Goal: Task Accomplishment & Management: Manage account settings

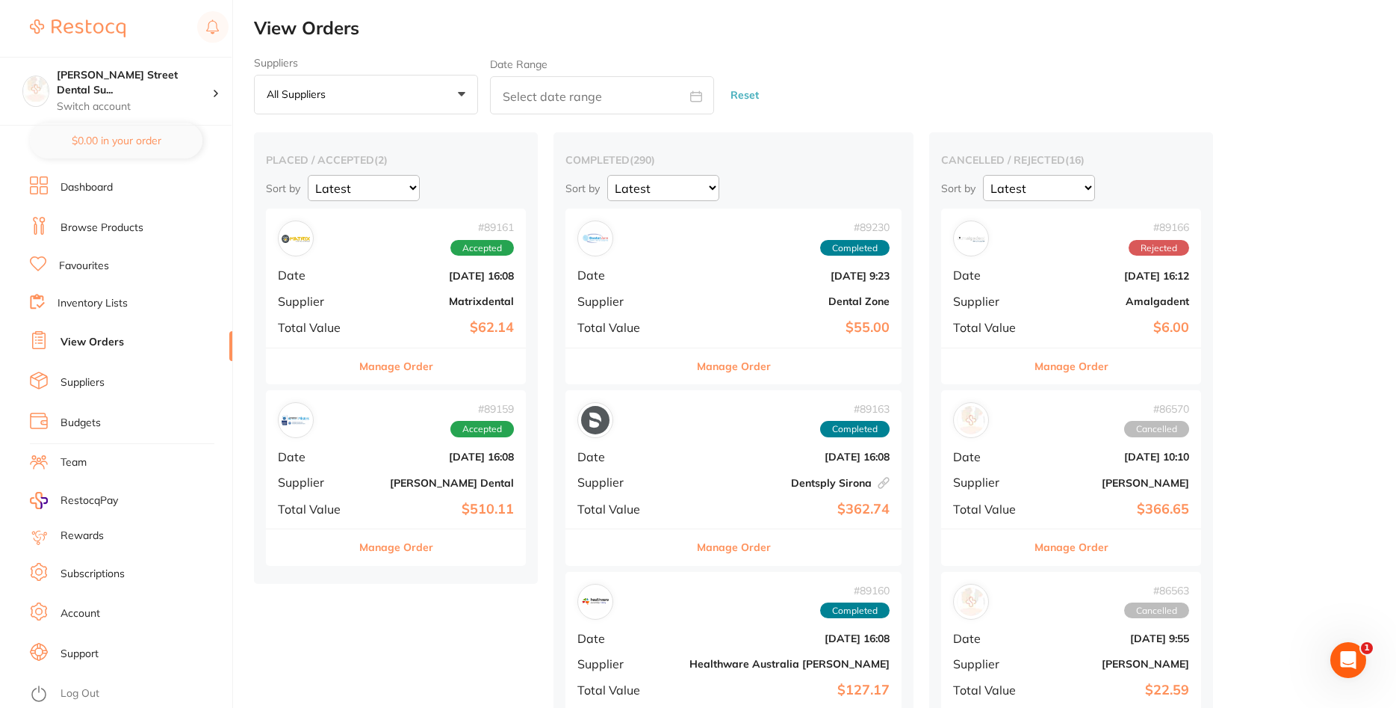
click at [418, 324] on b "$62.14" at bounding box center [439, 328] width 149 height 16
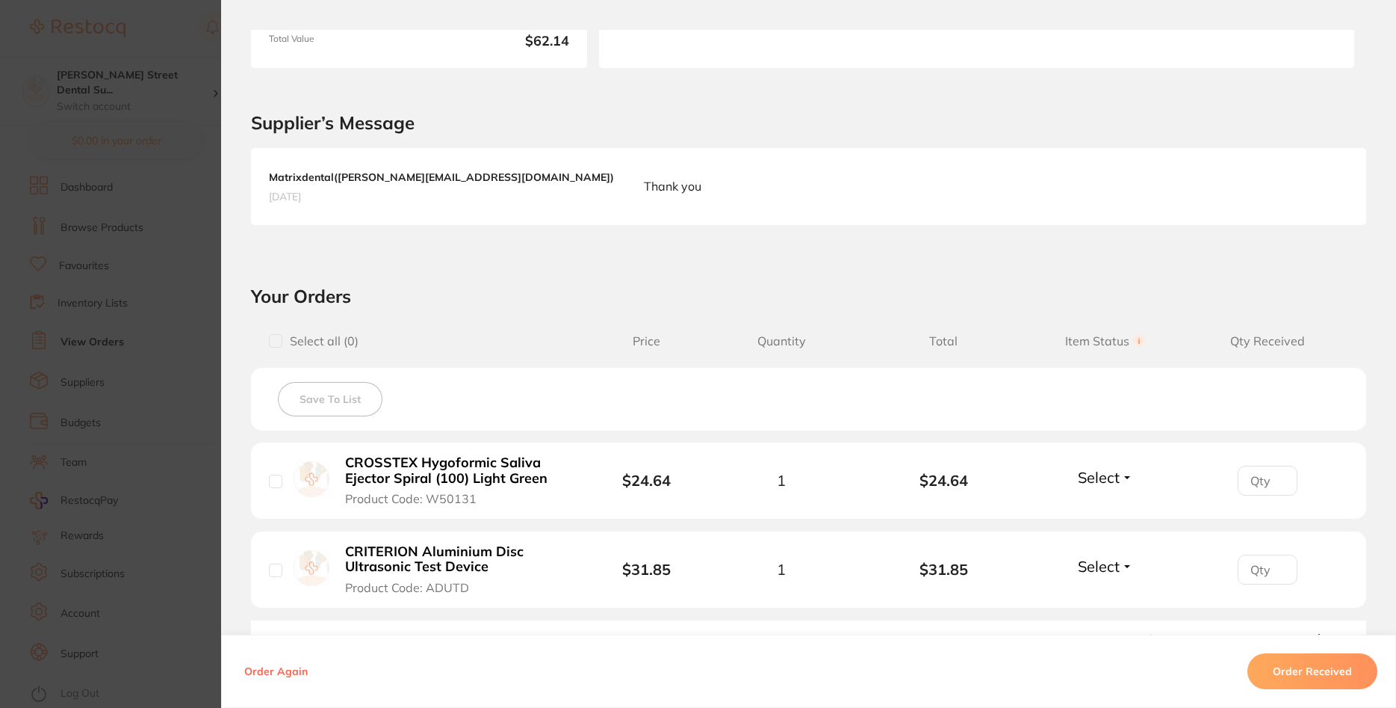
scroll to position [448, 0]
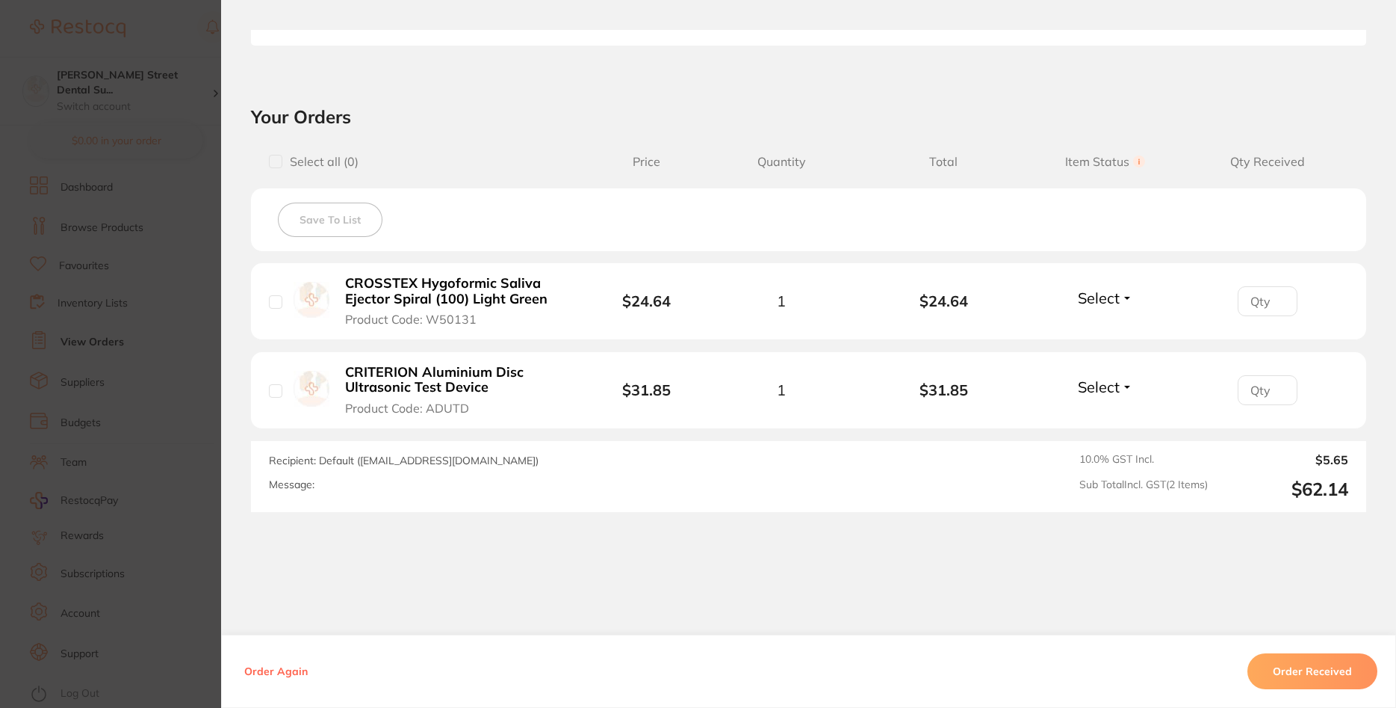
click at [1286, 669] on button "Order Received" at bounding box center [1313, 671] width 130 height 36
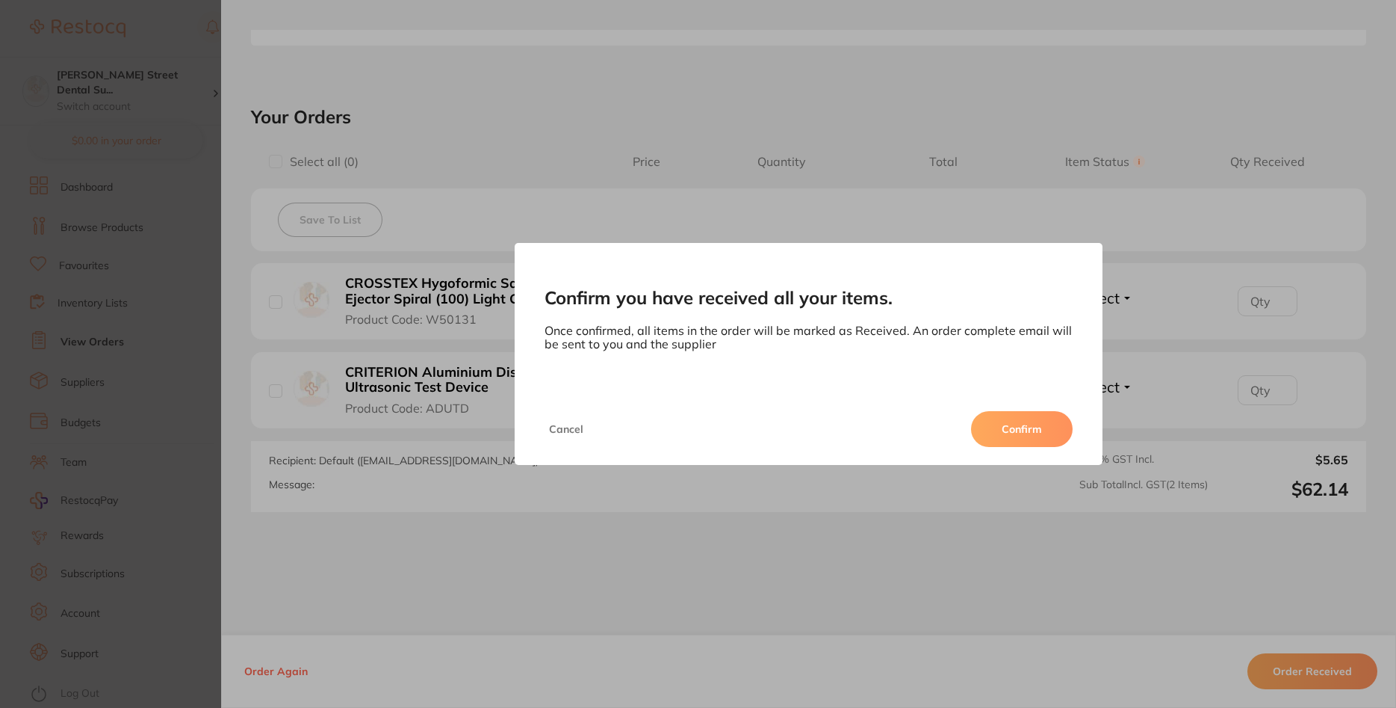
click at [1015, 426] on button "Confirm" at bounding box center [1022, 429] width 102 height 36
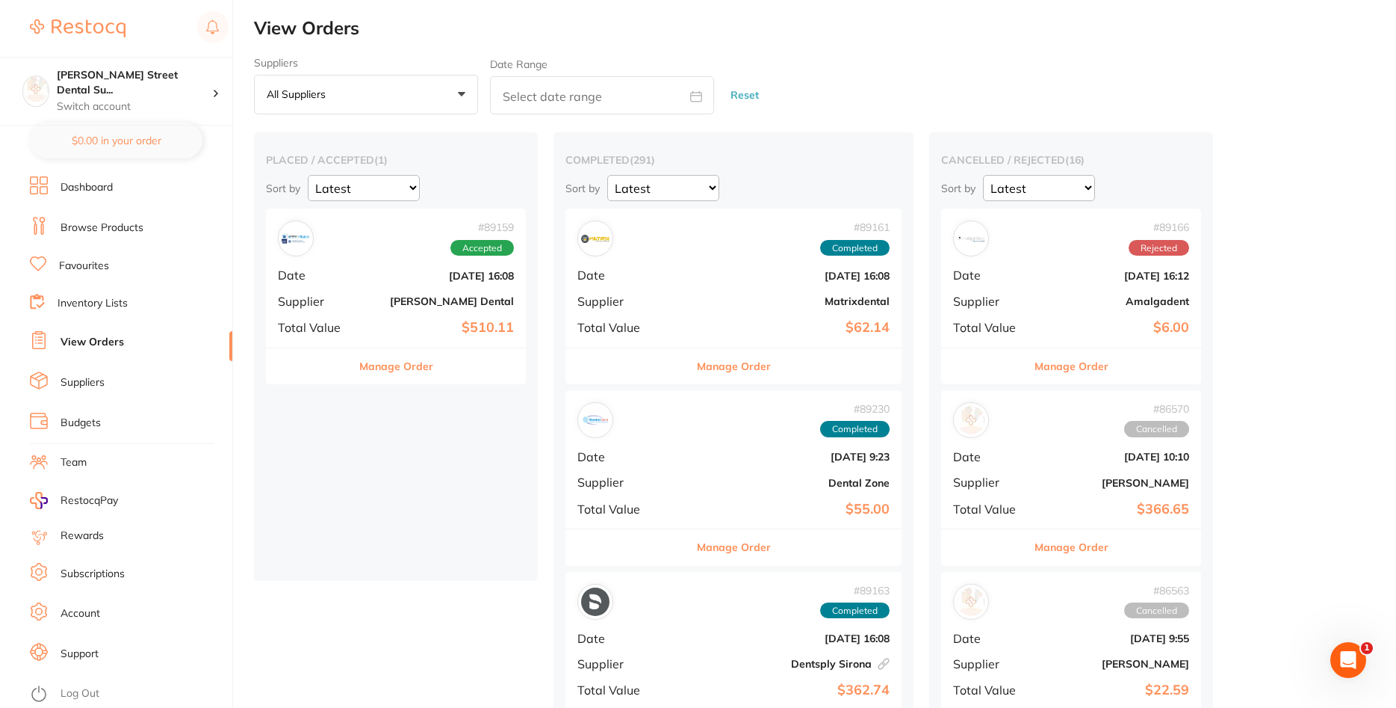
click at [429, 270] on b "[DATE] 16:08" at bounding box center [439, 276] width 149 height 12
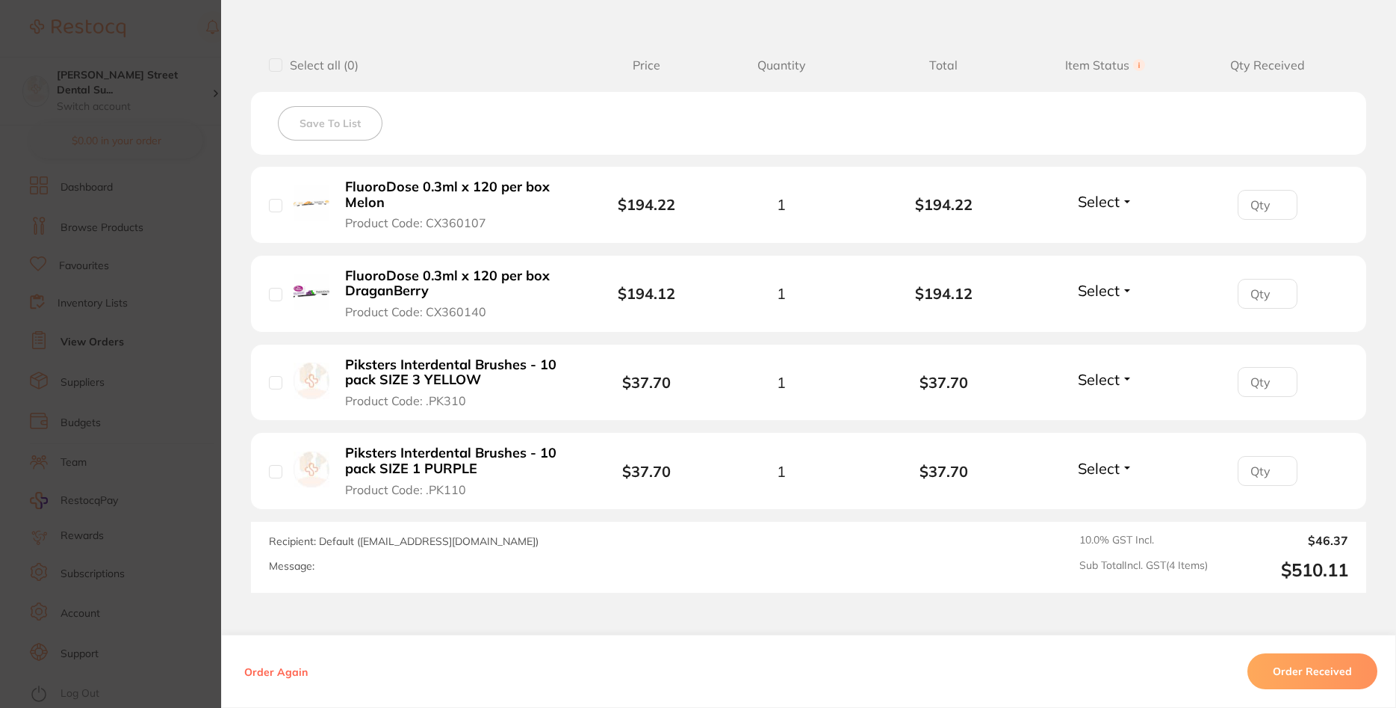
scroll to position [628, 0]
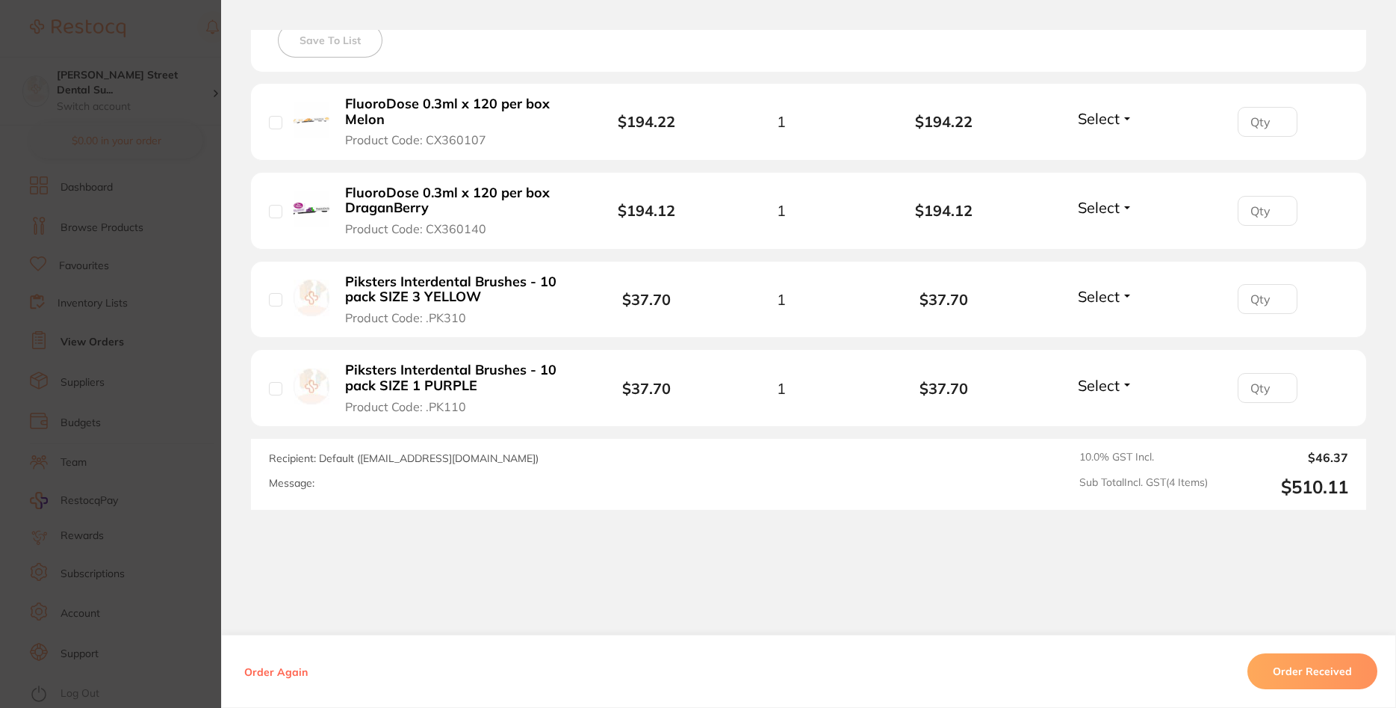
click at [1287, 678] on button "Order Received" at bounding box center [1313, 671] width 130 height 36
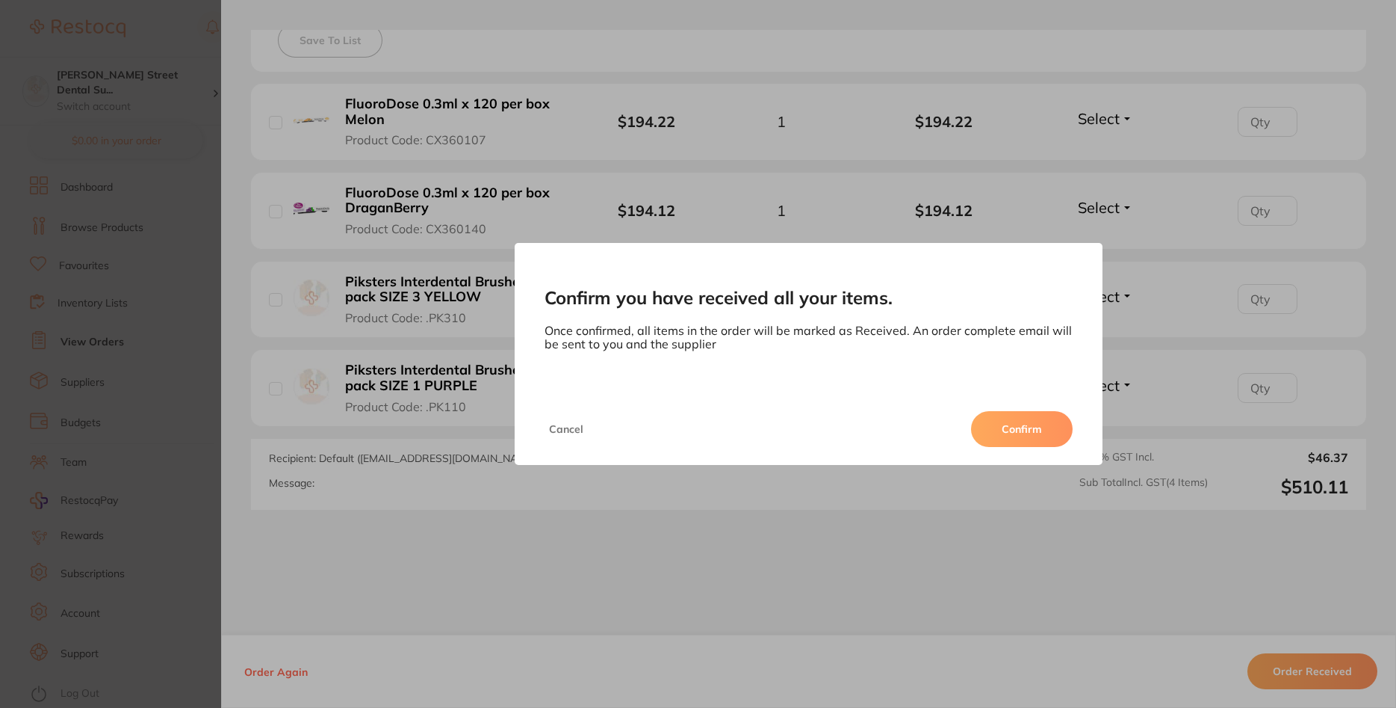
click at [1026, 436] on button "Confirm" at bounding box center [1022, 429] width 102 height 36
